Goal: Task Accomplishment & Management: Manage account settings

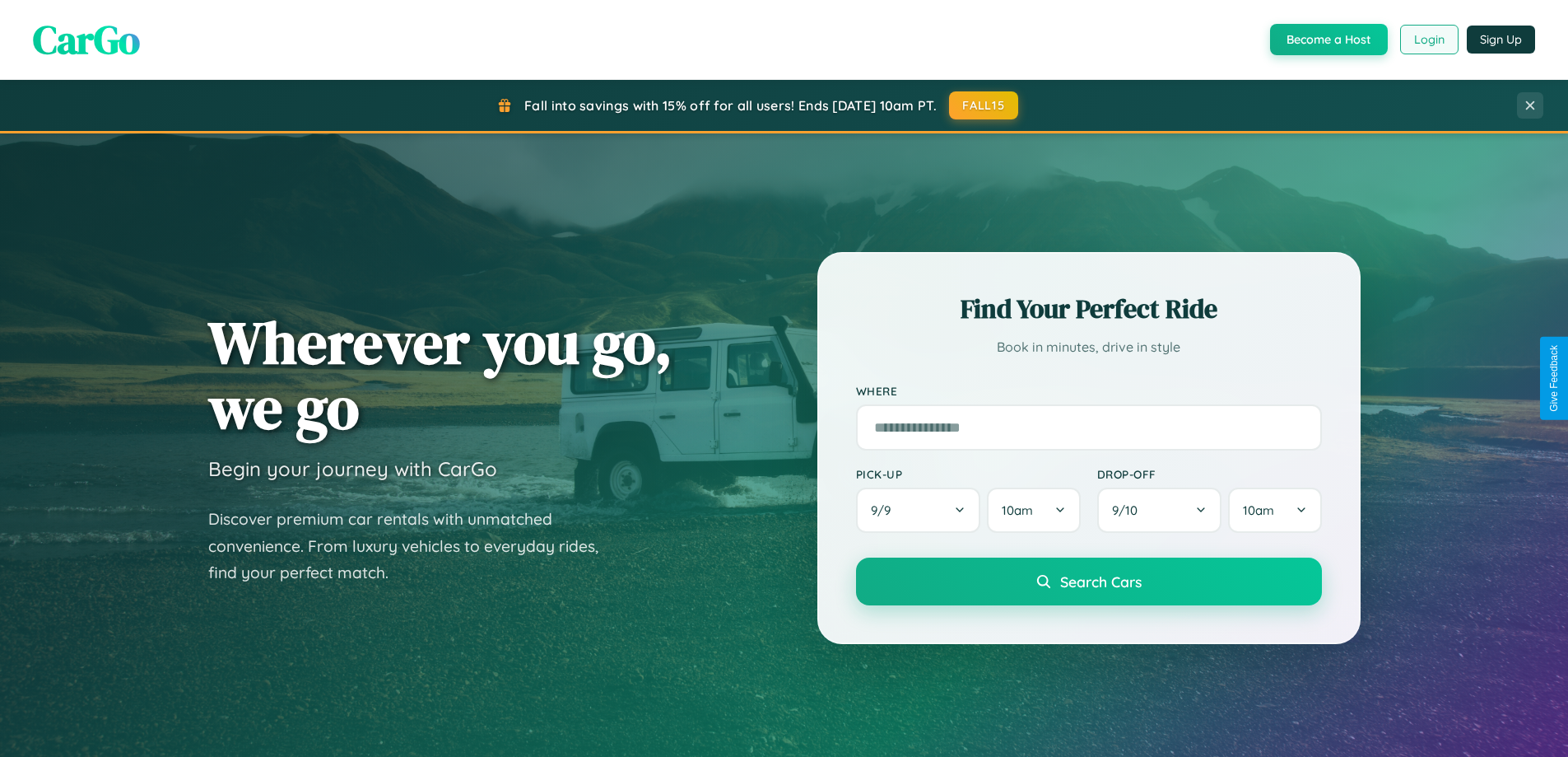
click at [1428, 40] on button "Login" at bounding box center [1429, 40] width 59 height 30
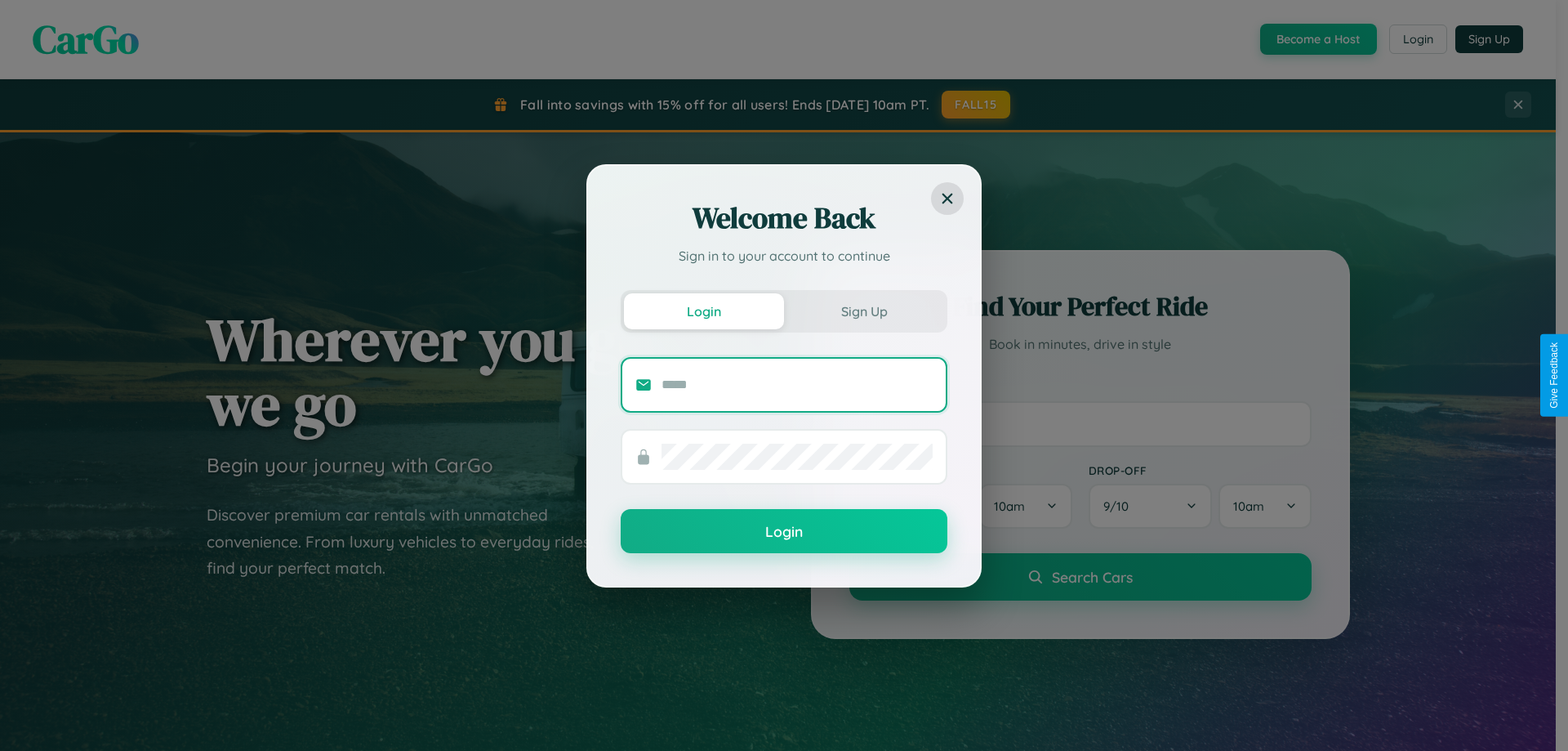
click at [797, 384] on input "text" at bounding box center [797, 385] width 271 height 26
type input "**********"
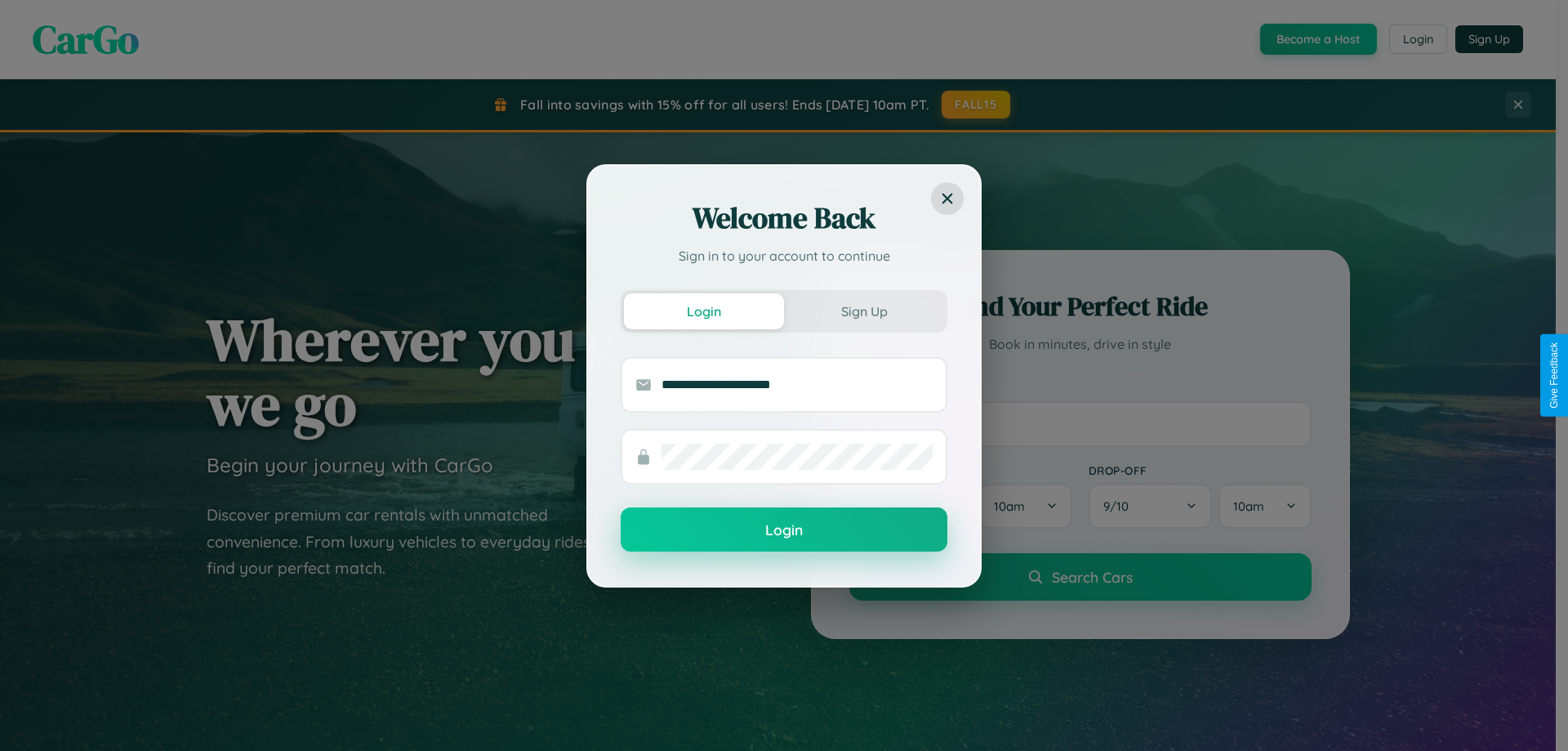
click at [784, 530] on button "Login" at bounding box center [784, 530] width 327 height 44
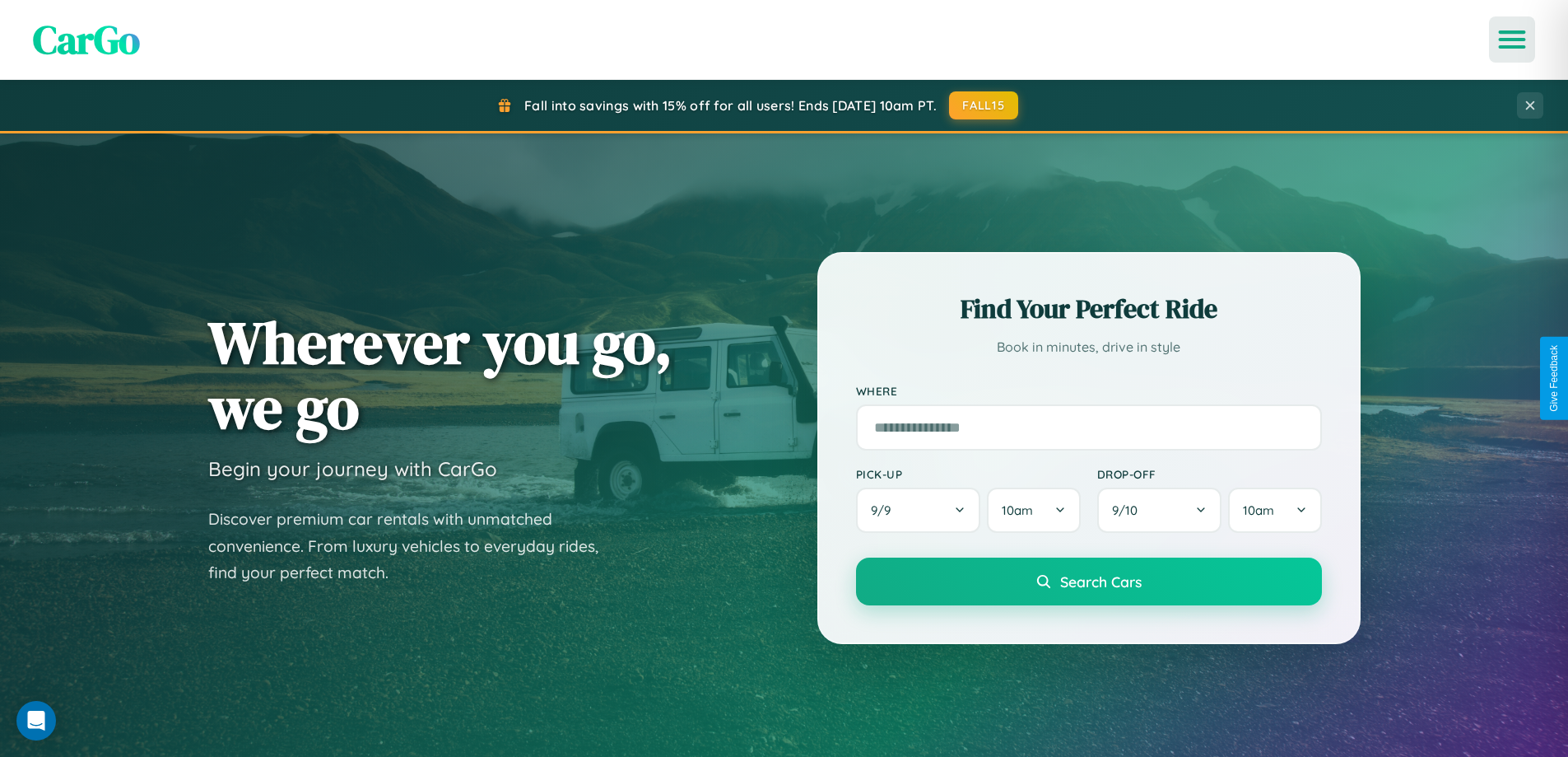
click at [1512, 40] on icon "Open menu" at bounding box center [1512, 40] width 24 height 15
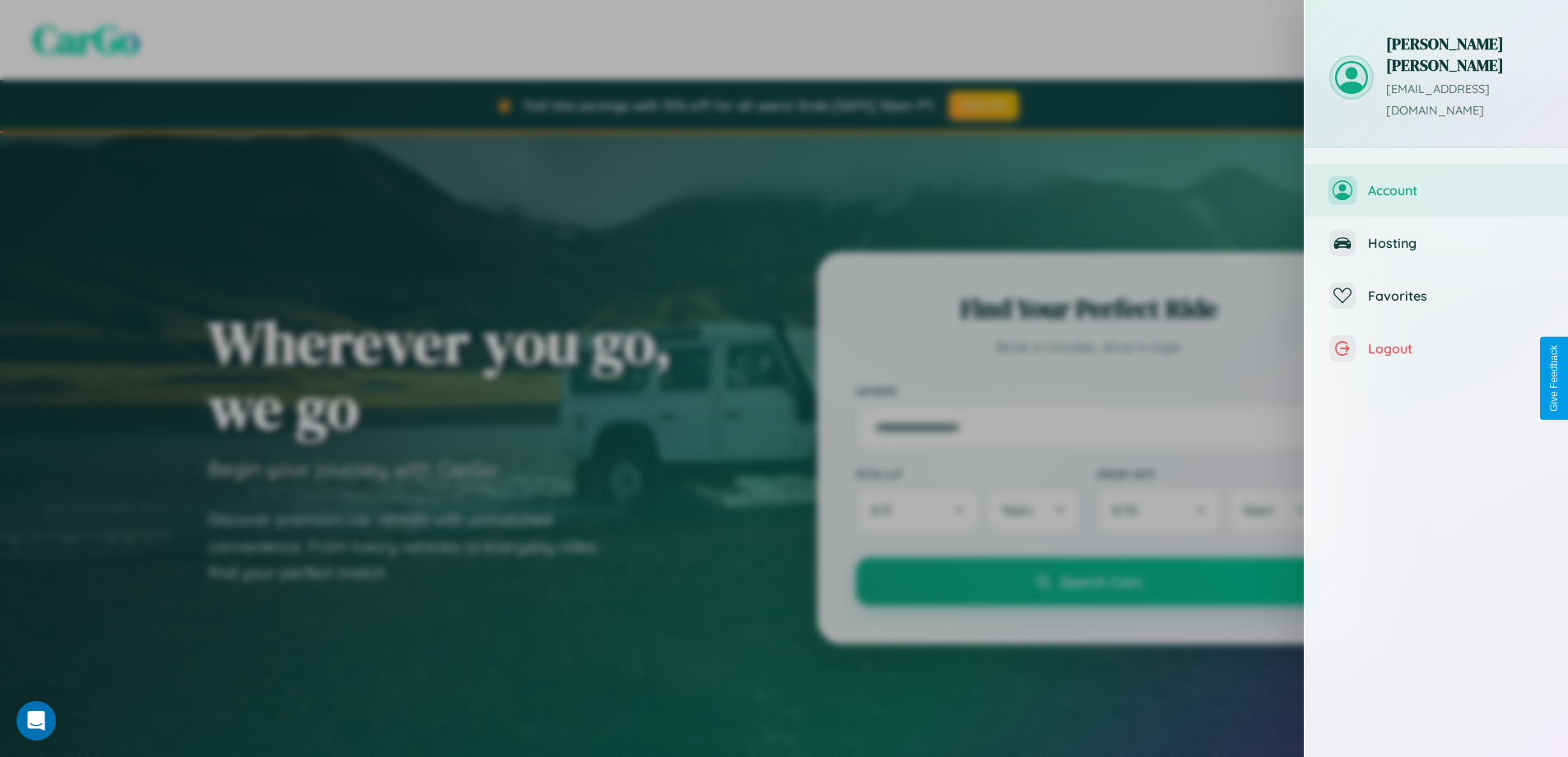
click at [1437, 182] on span "Account" at bounding box center [1456, 190] width 175 height 17
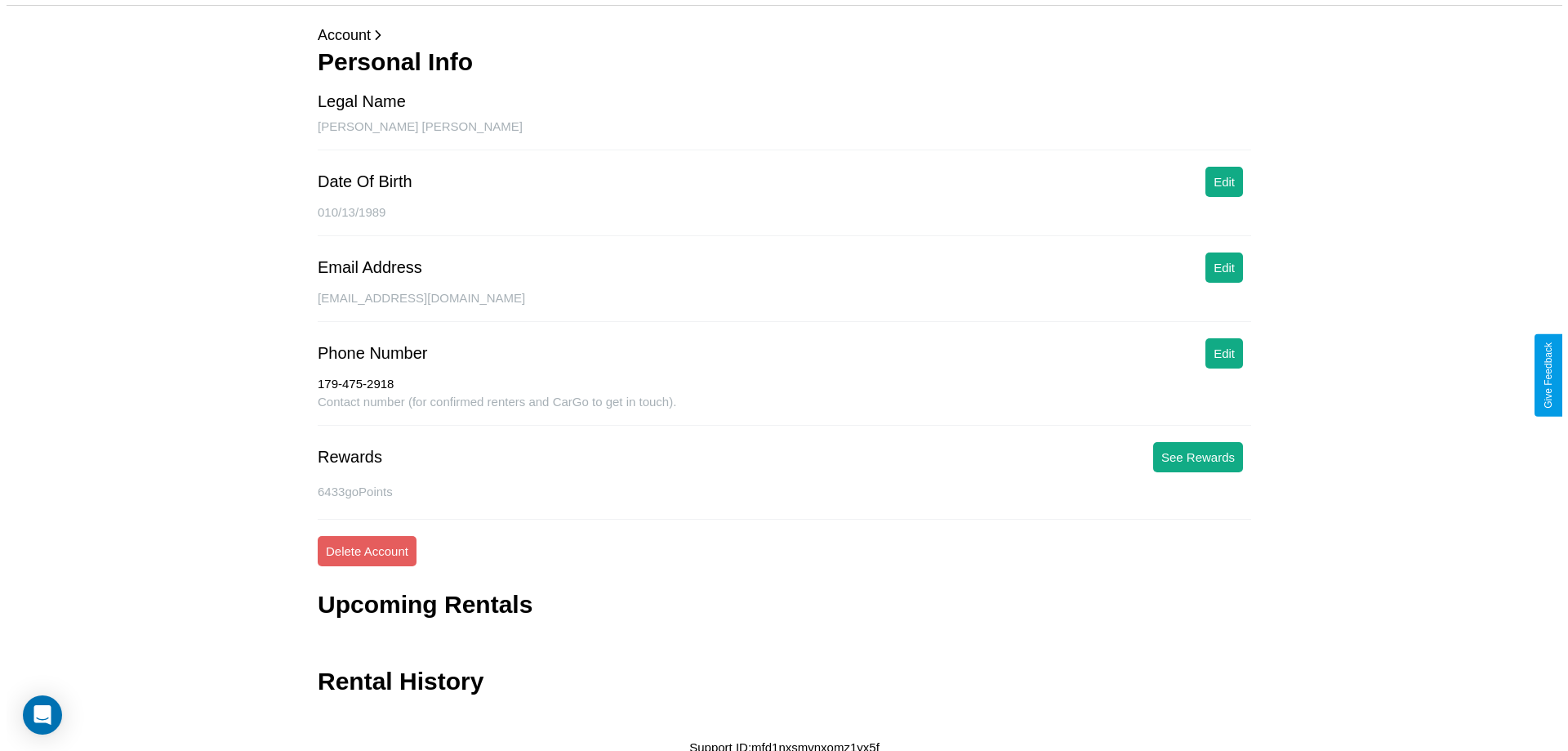
scroll to position [67, 0]
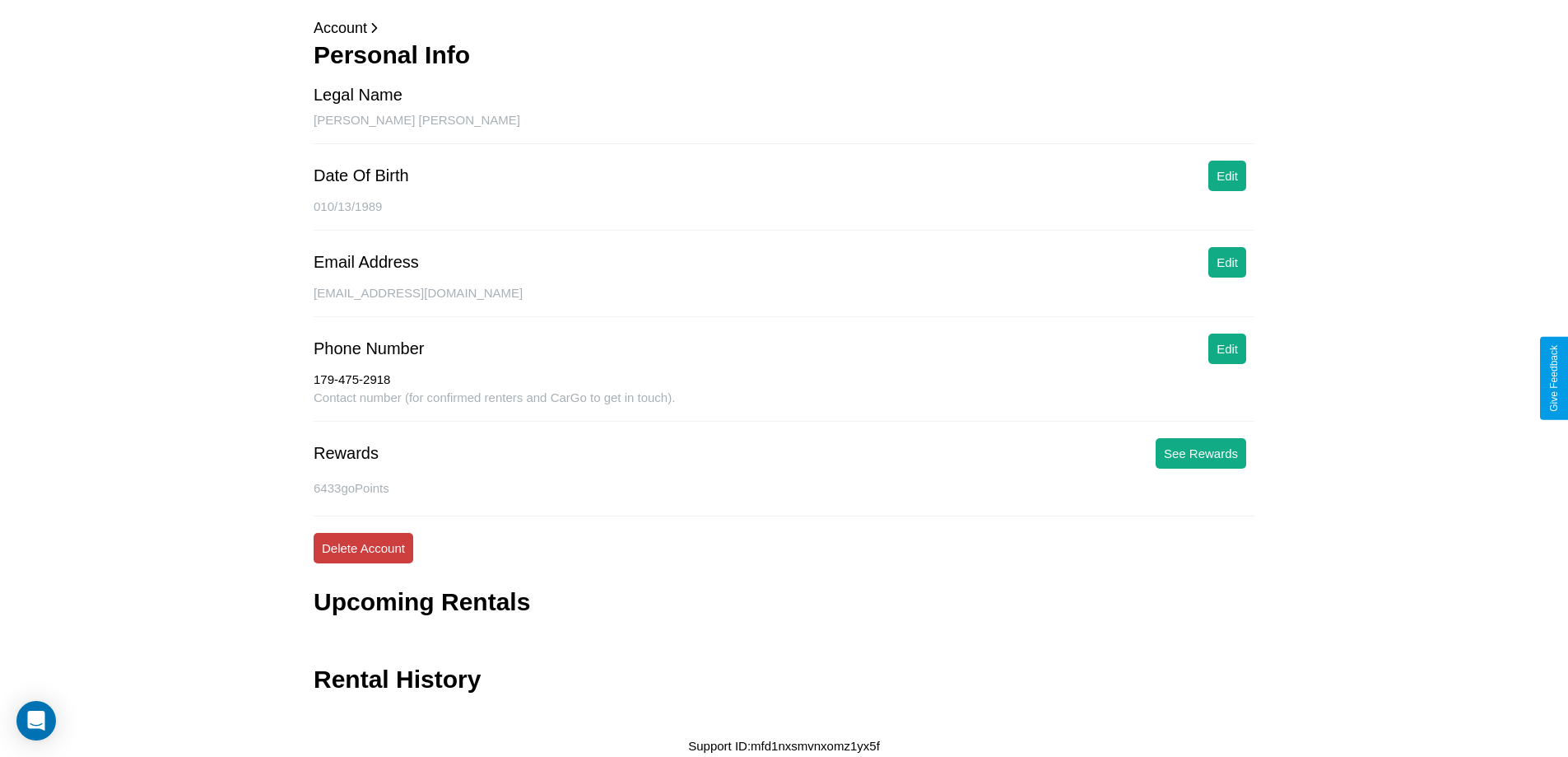
click at [363, 548] on button "Delete Account" at bounding box center [363, 548] width 100 height 31
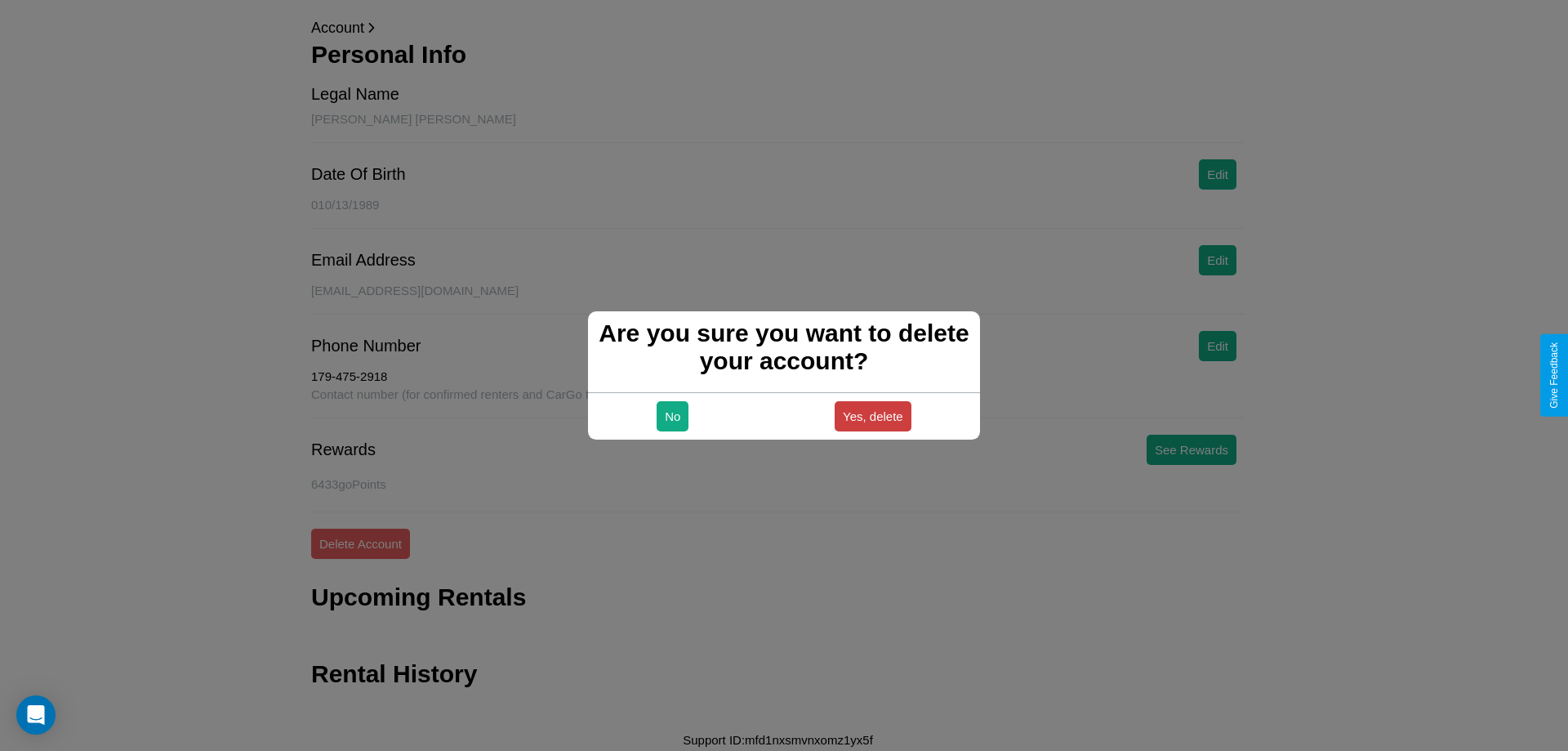
click at [872, 416] on button "Yes, delete" at bounding box center [873, 416] width 77 height 30
